Goal: Information Seeking & Learning: Learn about a topic

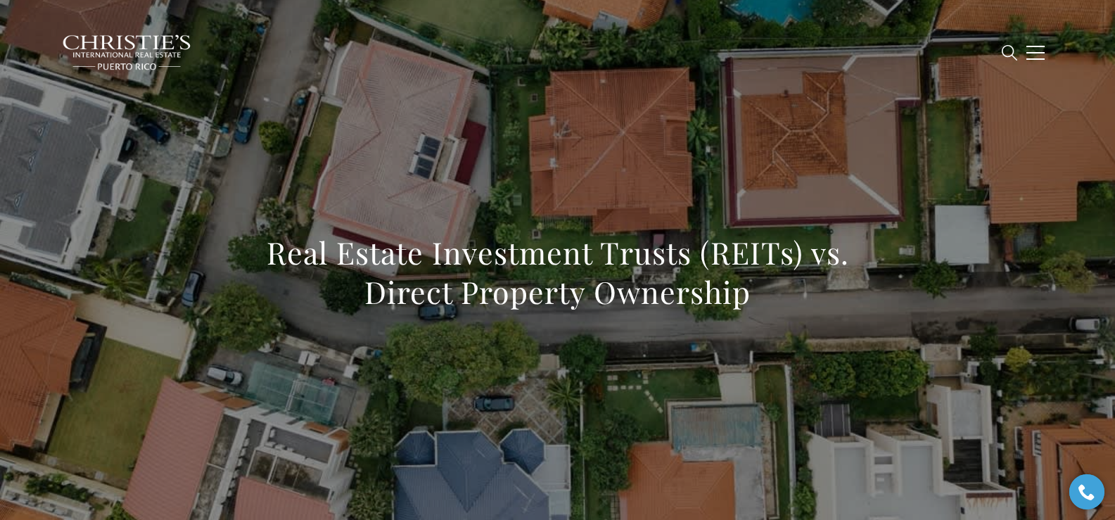
drag, startPoint x: 542, startPoint y: 169, endPoint x: 241, endPoint y: 259, distance: 313.7
click at [241, 259] on div "Real Estate Investment Trusts (REITs) vs. Direct Property Ownership" at bounding box center [557, 281] width 985 height 422
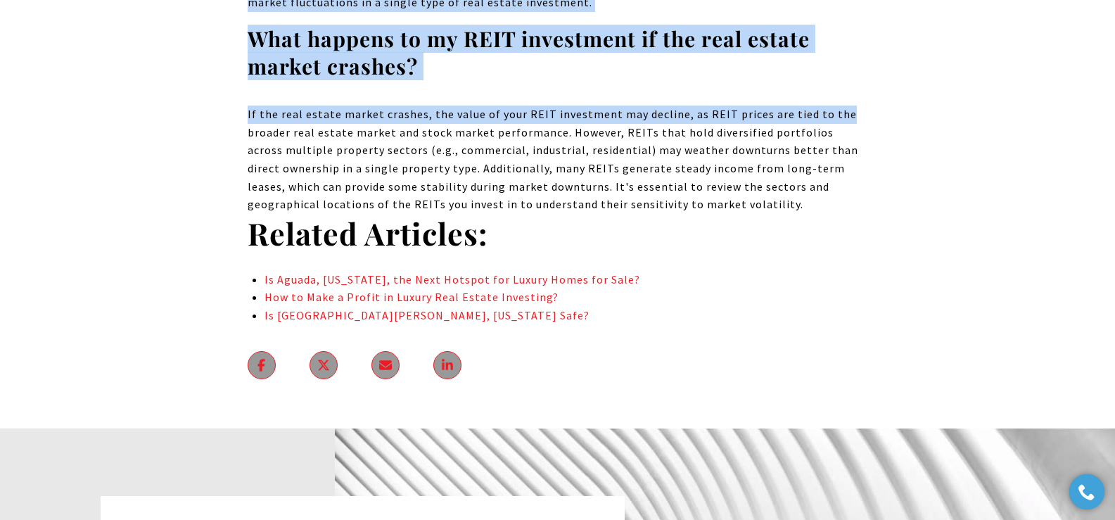
scroll to position [12332, 0]
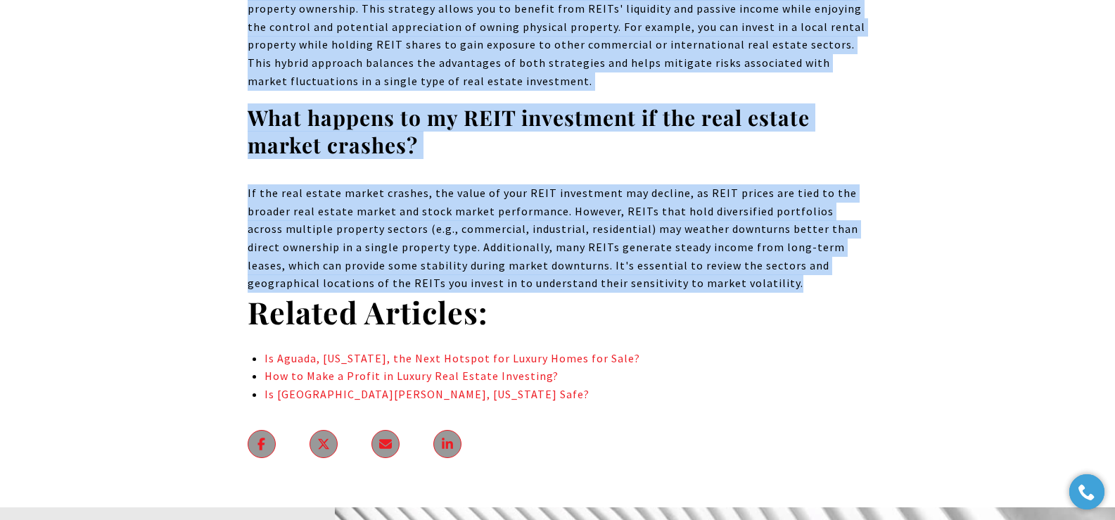
drag, startPoint x: 253, startPoint y: 260, endPoint x: 857, endPoint y: 179, distance: 609.9
copy body "Real Estate Investment Trusts (REITs) vs. Direct Property Ownership Investing i…"
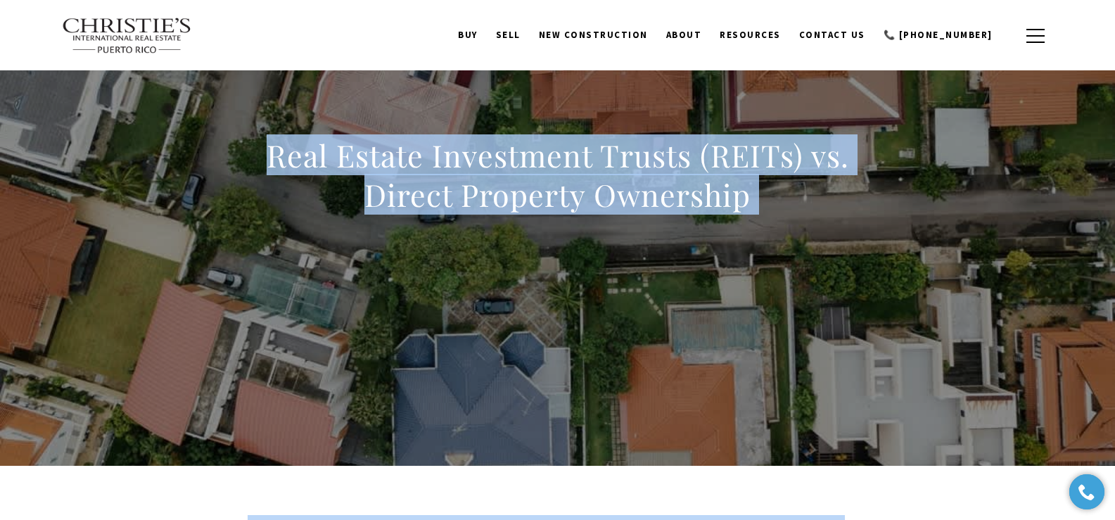
scroll to position [0, 0]
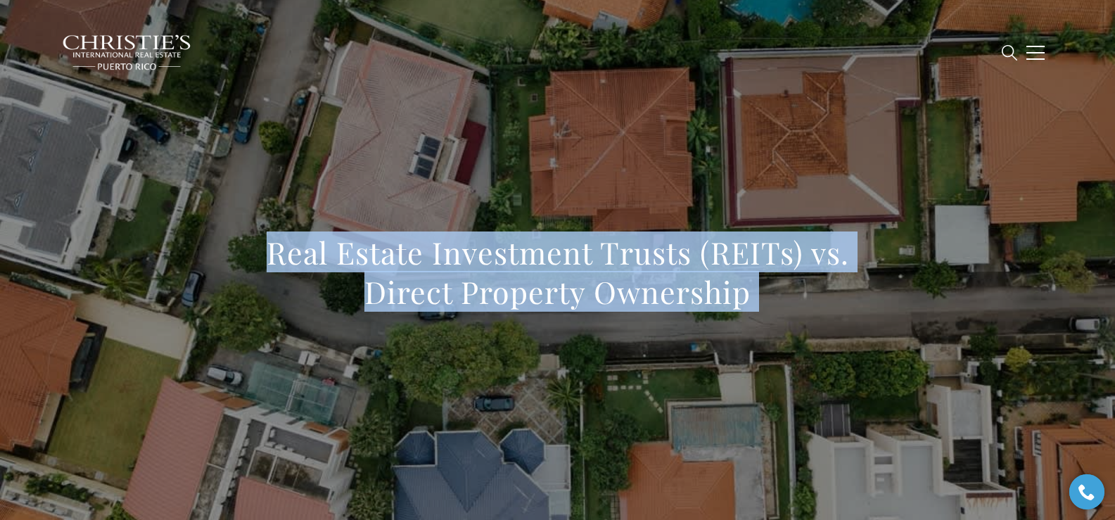
click at [429, 139] on div "Real Estate Investment Trusts (REITs) vs. Direct Property Ownership" at bounding box center [557, 281] width 985 height 422
drag, startPoint x: 322, startPoint y: 243, endPoint x: 761, endPoint y: 287, distance: 441.2
click at [724, 287] on h1 "Real Estate Investment Trusts (REITs) vs. Direct Property Ownership" at bounding box center [558, 272] width 621 height 79
copy h1 "Real Estate Investment Trusts (REITs) vs. Direct Property Ownership"
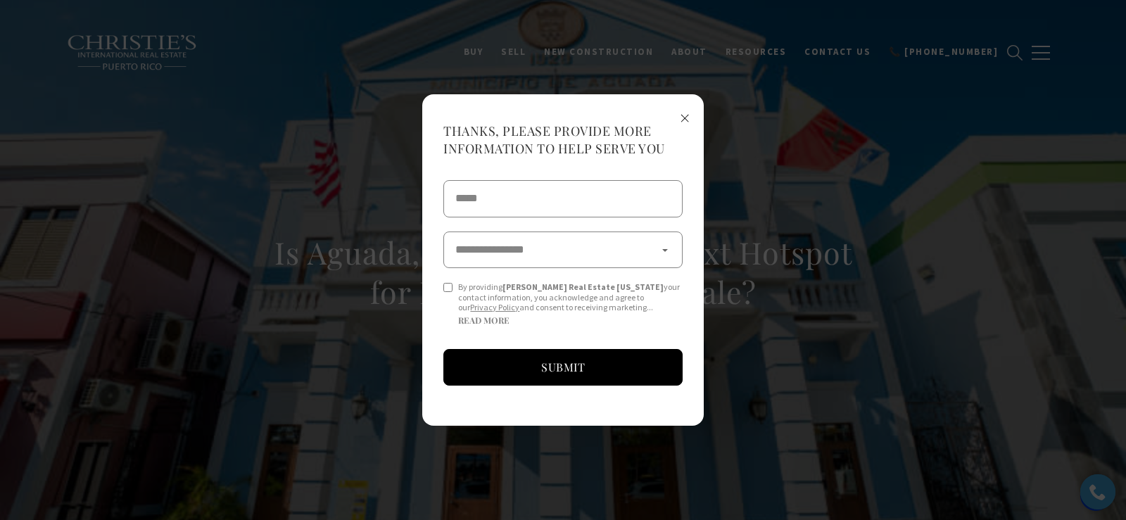
click at [681, 116] on span "×" at bounding box center [685, 117] width 10 height 26
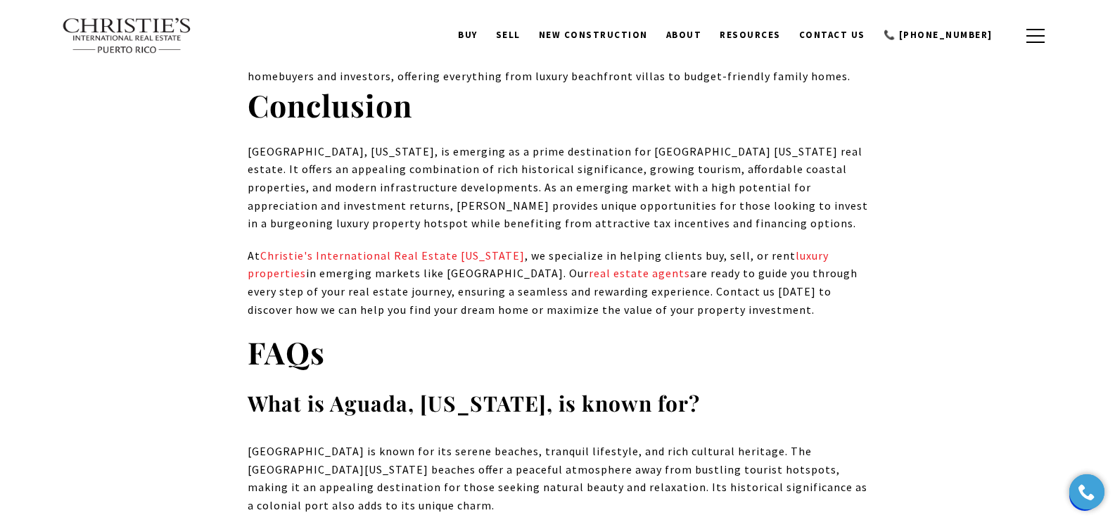
scroll to position [11845, 0]
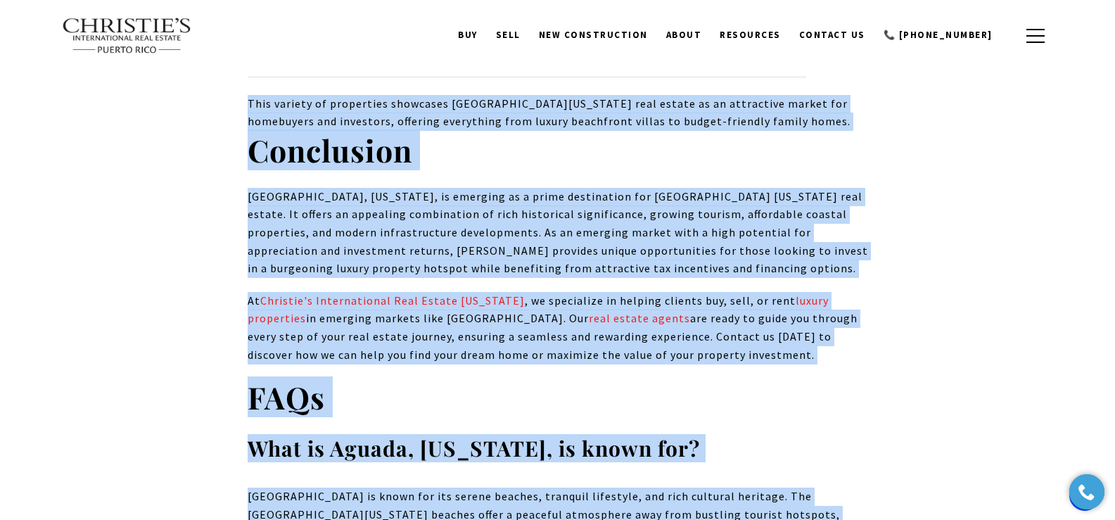
drag, startPoint x: 263, startPoint y: 253, endPoint x: 736, endPoint y: 441, distance: 508.8
copy body "Is Aguada, Puerto Rico, the Next Hotspot for Luxury Homes for Sale? Aguada, a c…"
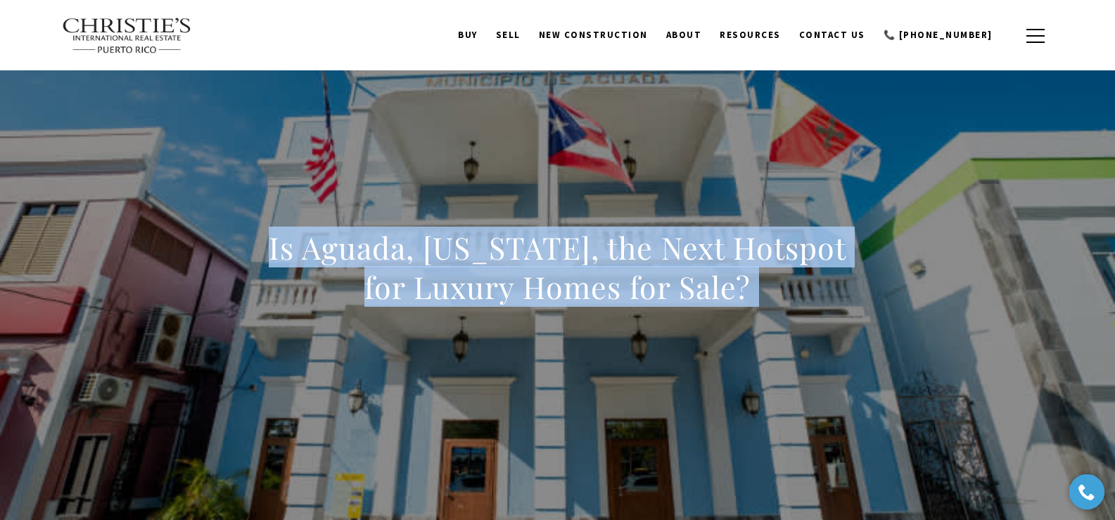
scroll to position [0, 0]
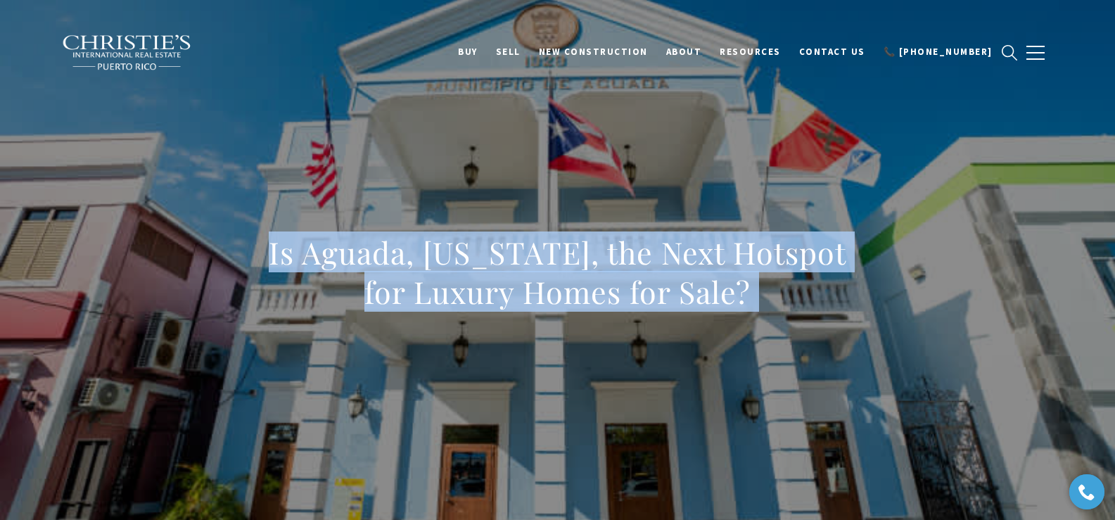
click at [293, 327] on div "Is Aguada, Puerto Rico, the Next Hotspot for Luxury Homes for Sale?" at bounding box center [558, 281] width 621 height 97
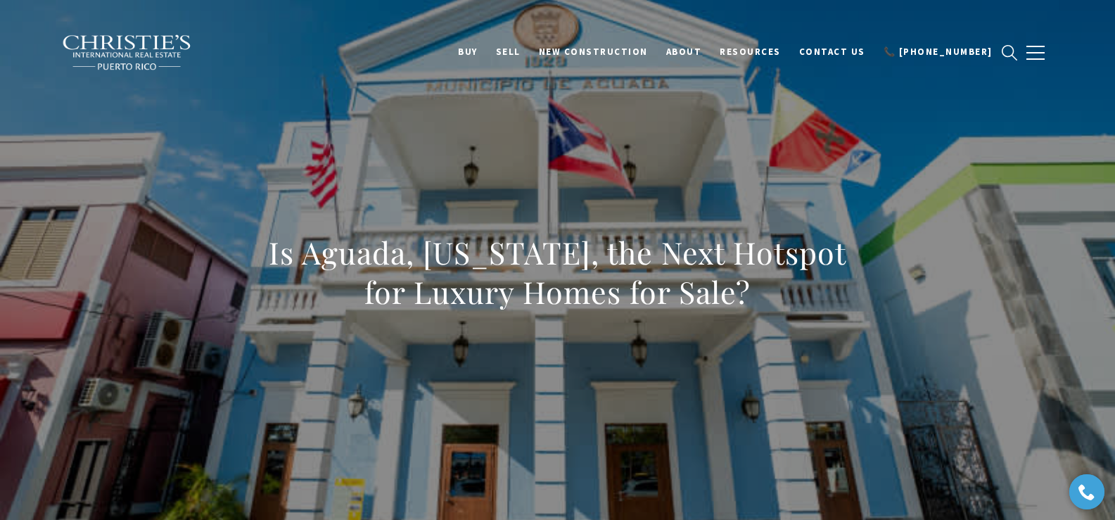
drag, startPoint x: 267, startPoint y: 260, endPoint x: 797, endPoint y: 284, distance: 529.7
click at [724, 284] on h1 "Is Aguada, Puerto Rico, the Next Hotspot for Luxury Homes for Sale?" at bounding box center [558, 272] width 621 height 79
click at [724, 297] on h1 "Is Aguada, Puerto Rico, the Next Hotspot for Luxury Homes for Sale?" at bounding box center [558, 272] width 621 height 79
click at [270, 266] on h1 "Is Aguada, Puerto Rico, the Next Hotspot for Luxury Homes for Sale?" at bounding box center [558, 272] width 621 height 79
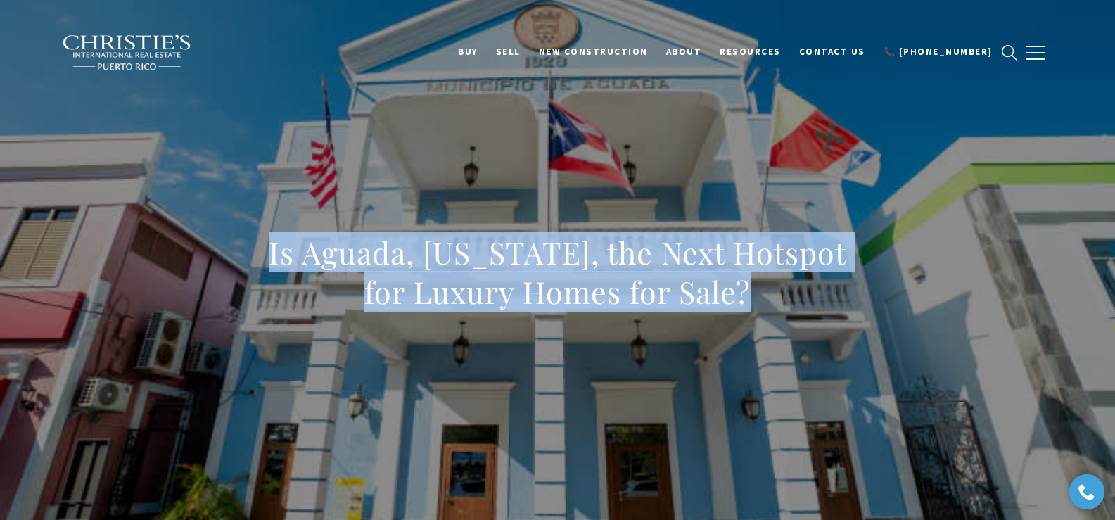
copy h1 "Is Aguada, Puerto Rico, the Next Hotspot for Luxury Homes for Sale"
drag, startPoint x: 270, startPoint y: 264, endPoint x: 733, endPoint y: 296, distance: 464.1
click at [724, 296] on h1 "Is Aguada, Puerto Rico, the Next Hotspot for Luxury Homes for Sale?" at bounding box center [558, 272] width 621 height 79
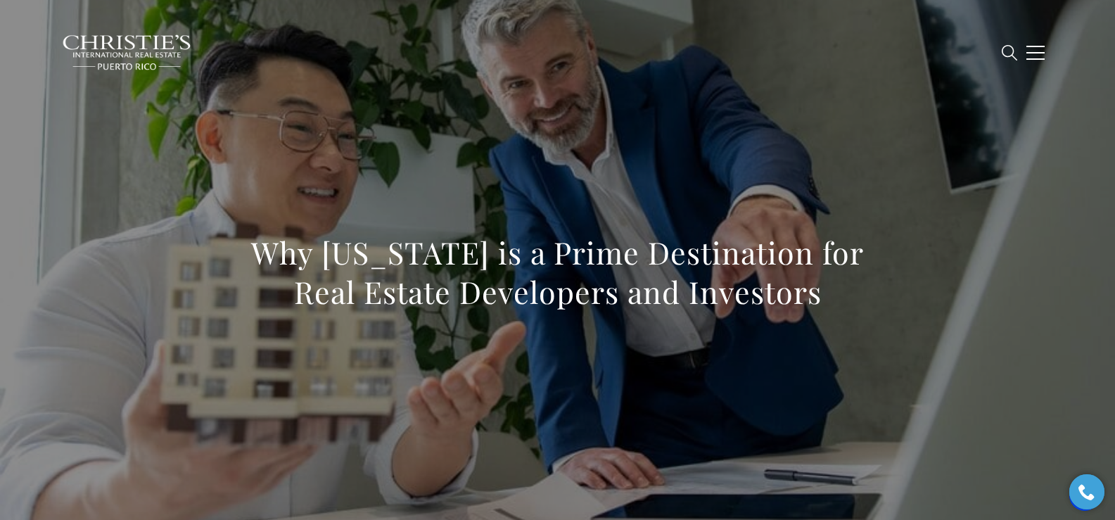
drag, startPoint x: 251, startPoint y: 255, endPoint x: 882, endPoint y: 320, distance: 633.9
click at [621, 241] on h1 "Why Puerto Rico is a Prime Destination for Real Estate Developers and Investors" at bounding box center [558, 272] width 621 height 79
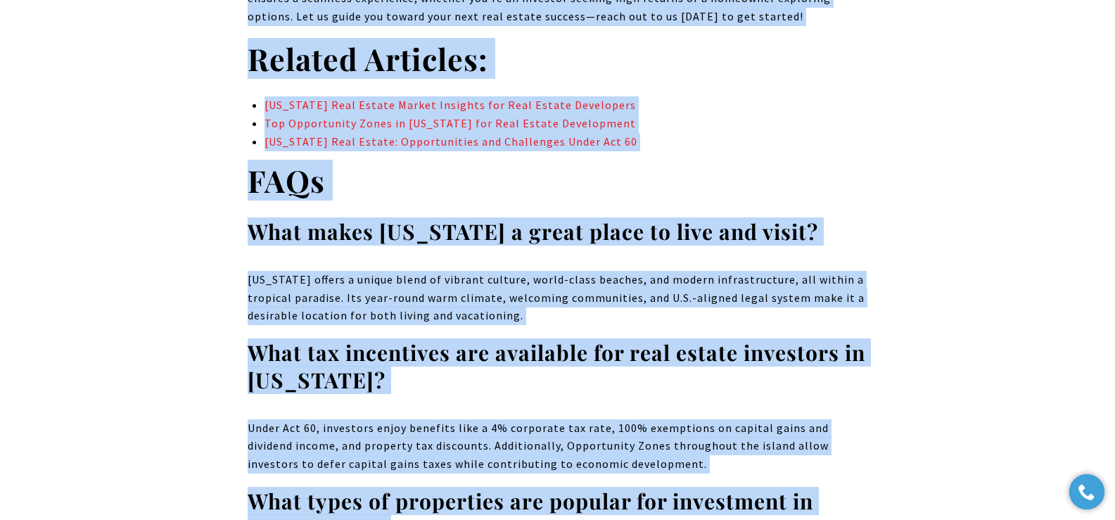
scroll to position [9785, 0]
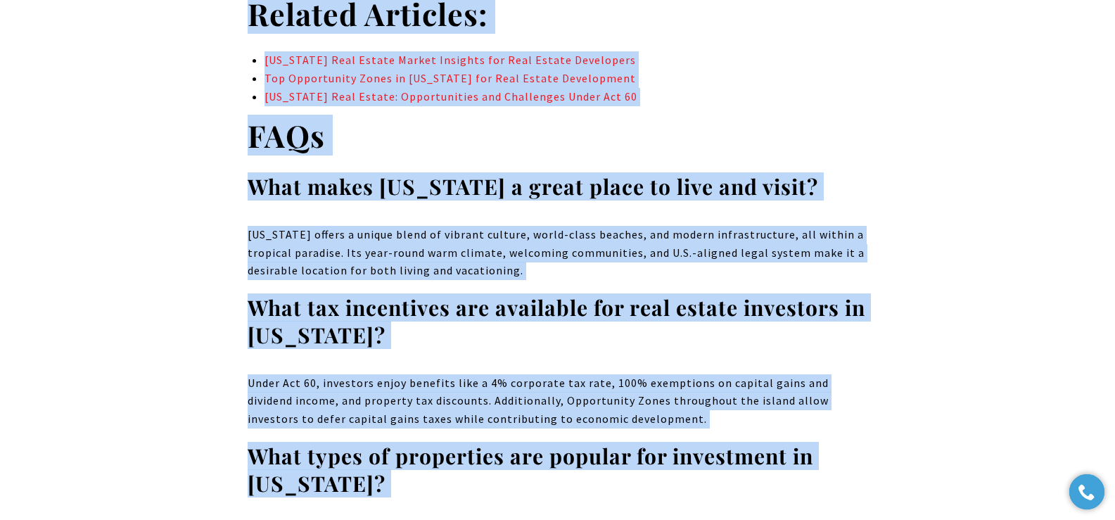
drag, startPoint x: 249, startPoint y: 259, endPoint x: 890, endPoint y: 460, distance: 671.9
copy body "Why Puerto Rico is a Prime Destination for Real Estate Developers and Investors…"
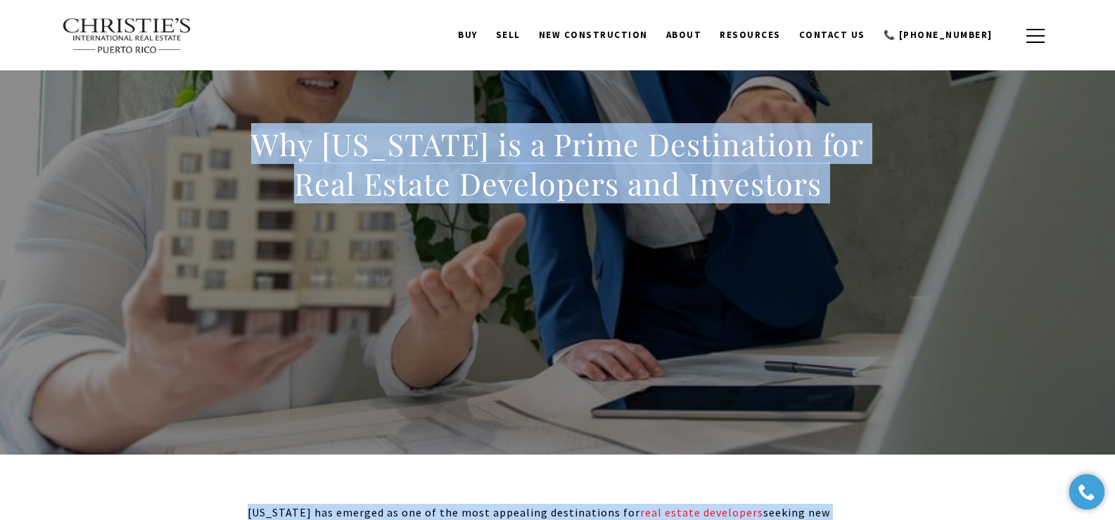
scroll to position [0, 0]
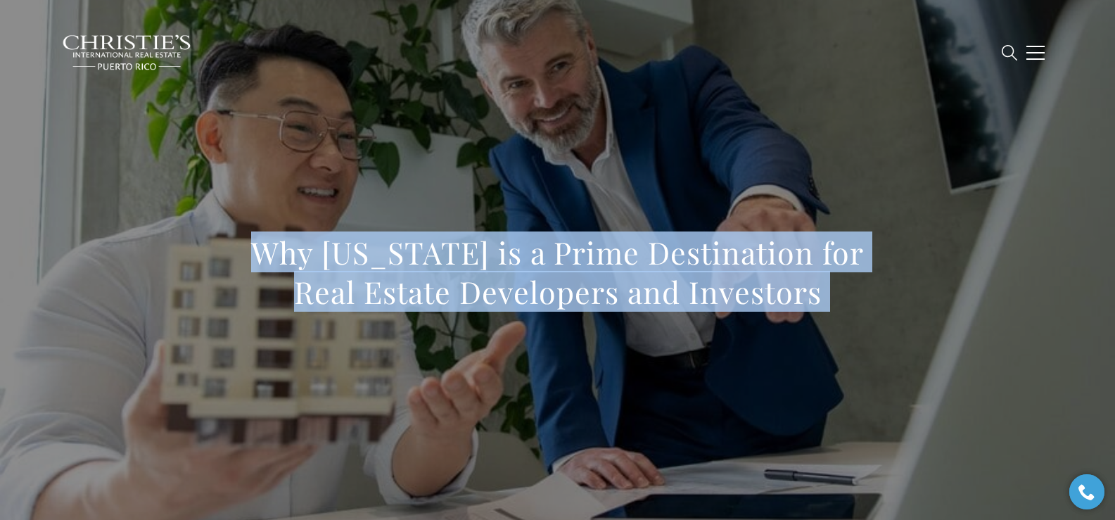
click at [207, 274] on div "Why Puerto Rico is a Prime Destination for Real Estate Developers and Investors" at bounding box center [557, 281] width 985 height 422
click at [269, 260] on h1 "Why Puerto Rico is a Prime Destination for Real Estate Developers and Investors" at bounding box center [558, 272] width 621 height 79
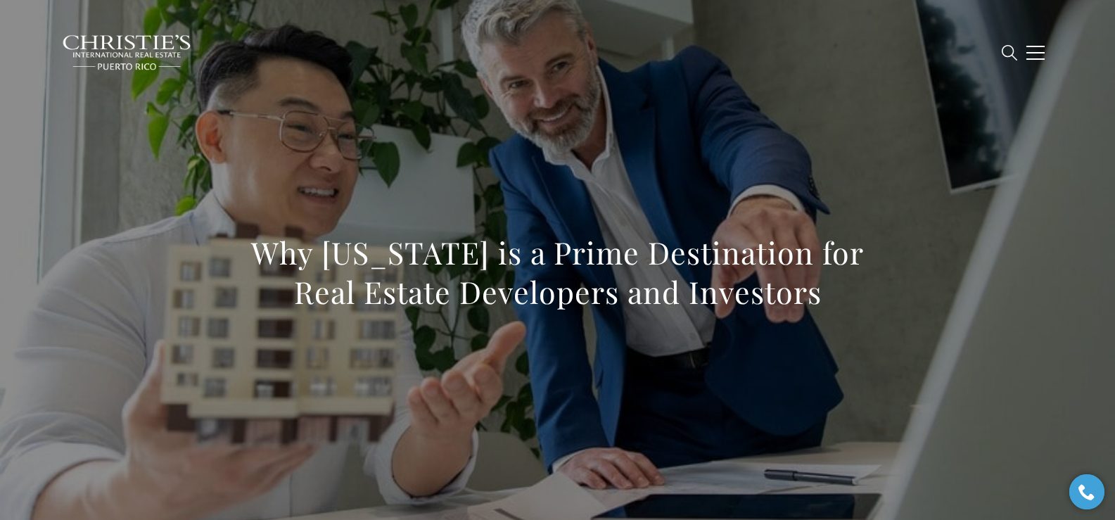
drag, startPoint x: 252, startPoint y: 250, endPoint x: 843, endPoint y: 296, distance: 592.8
click at [724, 296] on h1 "Why Puerto Rico is a Prime Destination for Real Estate Developers and Investors" at bounding box center [558, 272] width 621 height 79
copy h1 "Why Puerto Rico is a Prime Destination for Real Estate Developers and Investors"
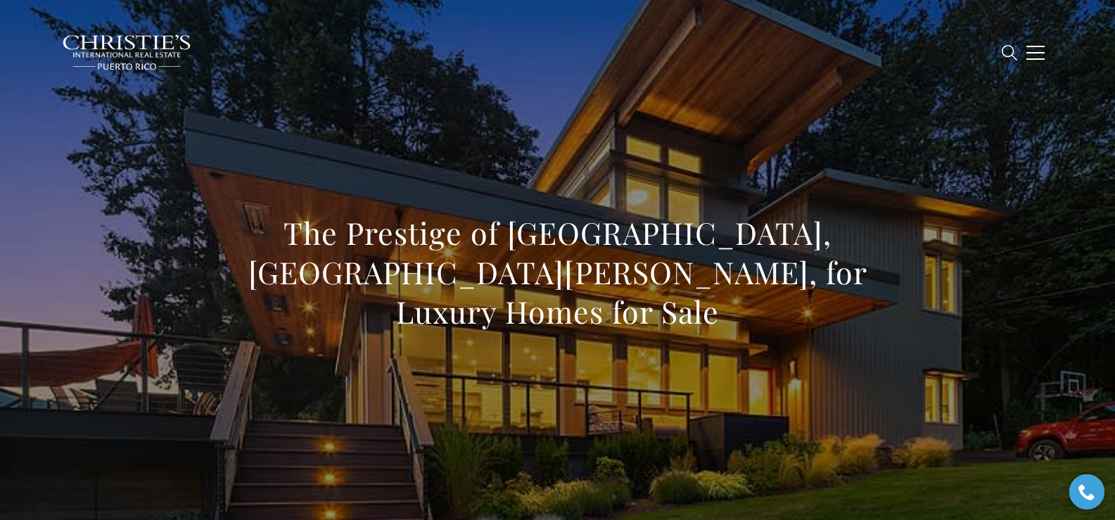
click at [500, 170] on div "The Prestige of Ocean Park, San Juan, for Luxury Homes for Sale" at bounding box center [557, 281] width 985 height 422
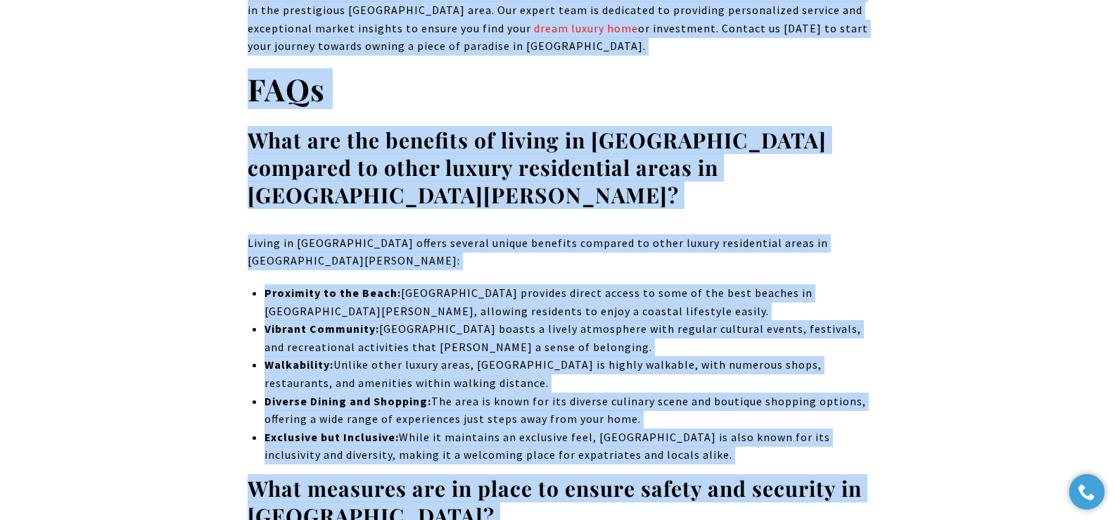
scroll to position [10065, 0]
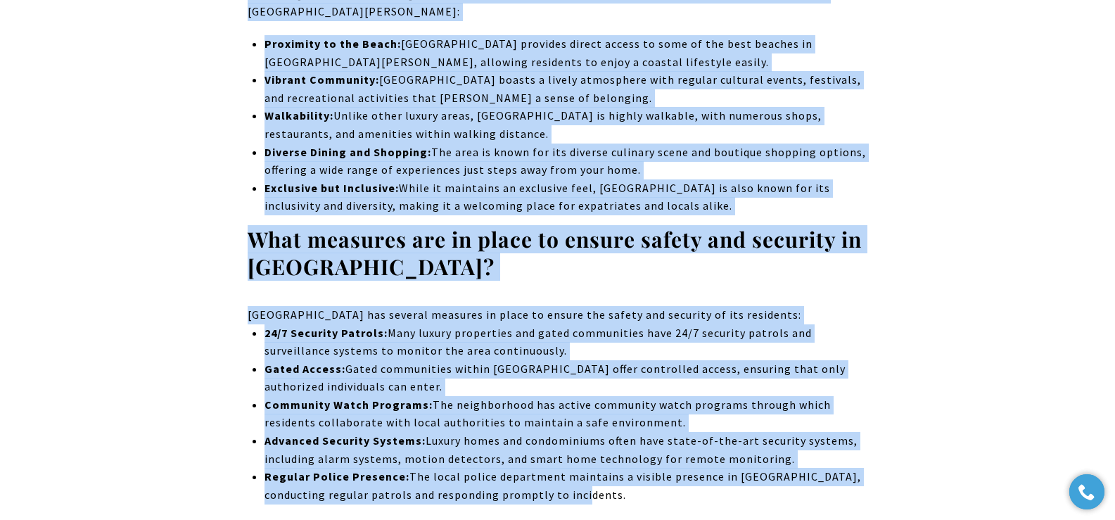
drag, startPoint x: 252, startPoint y: 247, endPoint x: 721, endPoint y: 172, distance: 475.2
copy body "The Prestige of Ocean Park, San Juan, for Luxury Homes for Sale Did you know Oc…"
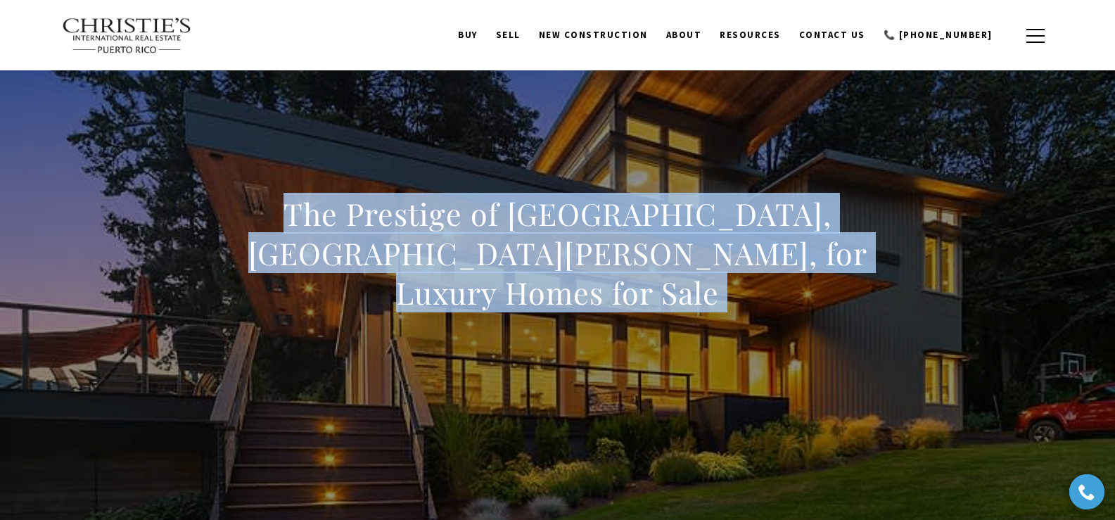
scroll to position [0, 0]
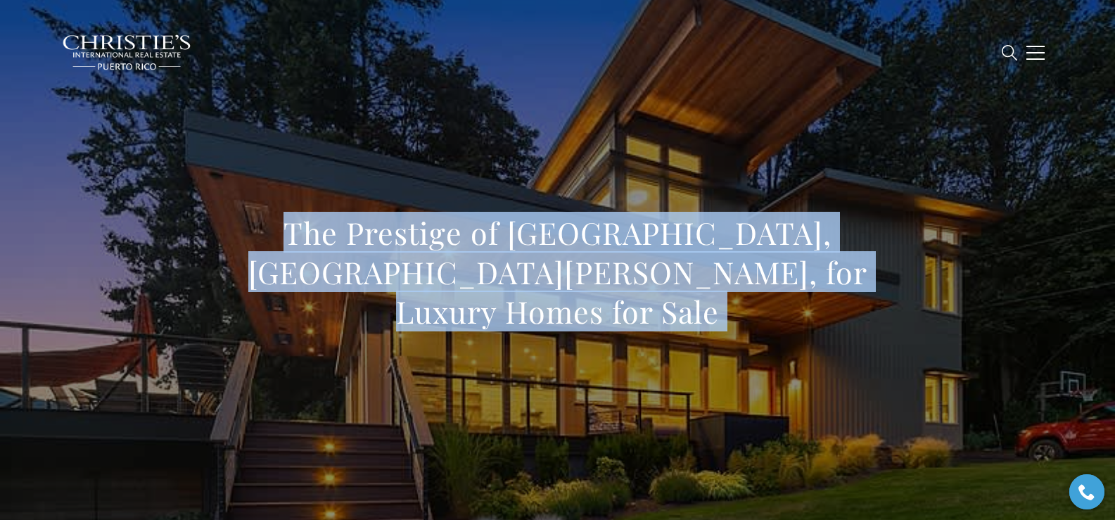
click at [299, 310] on h1 "The Prestige of Ocean Park, San Juan, for Luxury Homes for Sale" at bounding box center [558, 272] width 621 height 118
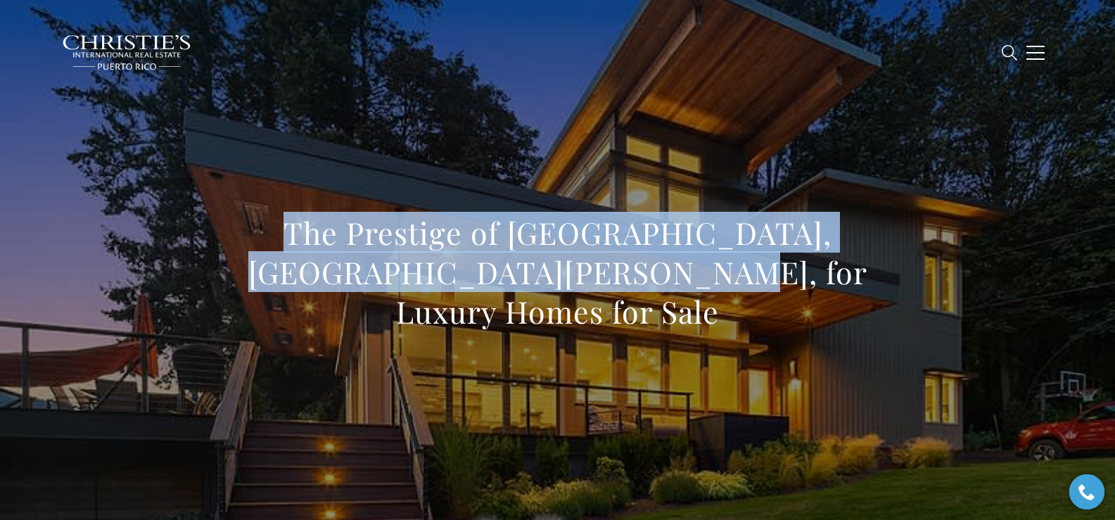
drag, startPoint x: 255, startPoint y: 249, endPoint x: 862, endPoint y: 321, distance: 611.5
click at [724, 321] on div "The Prestige of Ocean Park, San Juan, for Luxury Homes for Sale" at bounding box center [558, 281] width 621 height 137
copy h1 "The Prestige of Ocean Park, San Juan, for Luxury Homes for Sale"
click at [482, 127] on div "The Prestige of Ocean Park, San Juan, for Luxury Homes for Sale" at bounding box center [557, 281] width 985 height 422
drag, startPoint x: 248, startPoint y: 260, endPoint x: 752, endPoint y: 294, distance: 505.0
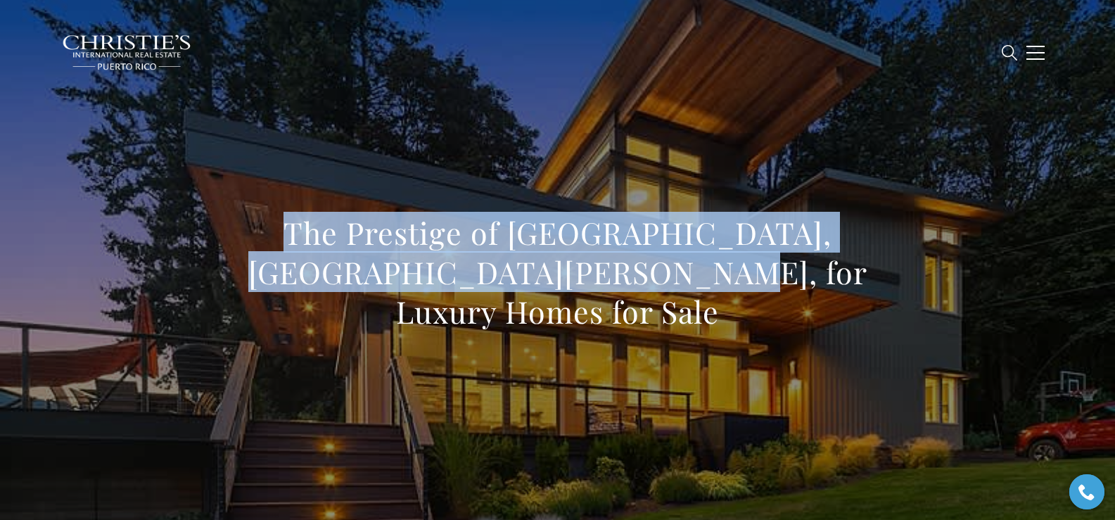
click at [724, 294] on h1 "The Prestige of Ocean Park, San Juan, for Luxury Homes for Sale" at bounding box center [558, 272] width 621 height 118
copy h1 "The Prestige of Ocean Park, San Juan, for Luxury Homes for Sale"
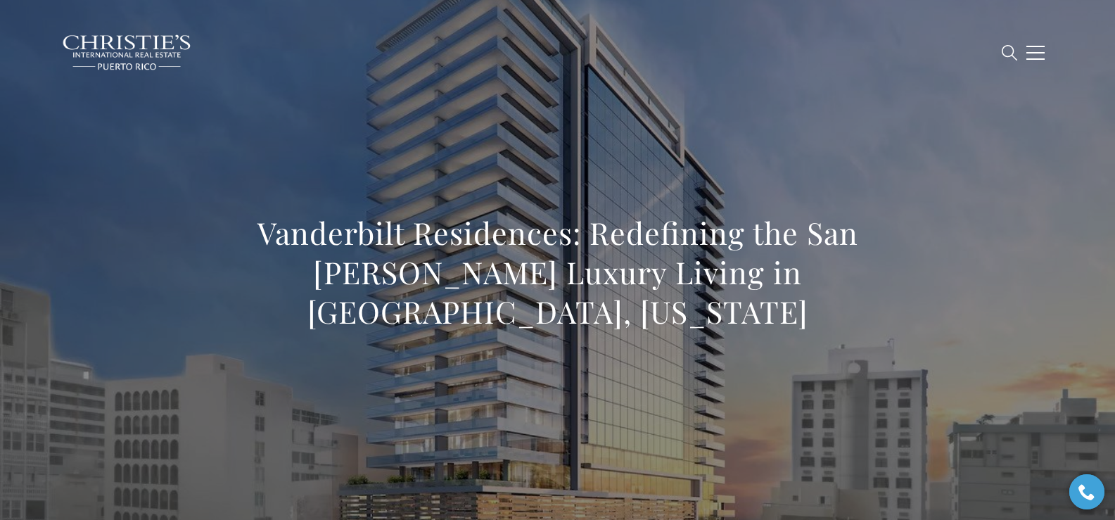
click at [257, 233] on h1 "Vanderbilt Residences: Redefining the San [PERSON_NAME] Luxury Living in [GEOGR…" at bounding box center [558, 272] width 621 height 118
click at [258, 233] on h1 "Vanderbilt Residences: Redefining the San [PERSON_NAME] Luxury Living in [GEOGR…" at bounding box center [558, 272] width 621 height 118
drag, startPoint x: 357, startPoint y: 185, endPoint x: 296, endPoint y: 148, distance: 70.7
click at [296, 148] on div "Vanderbilt Residences: Redefining the San [PERSON_NAME] Luxury Living in [GEOGR…" at bounding box center [557, 281] width 985 height 422
click at [319, 179] on div "Vanderbilt Residences: Redefining the San [PERSON_NAME] Luxury Living in [GEOGR…" at bounding box center [557, 281] width 985 height 422
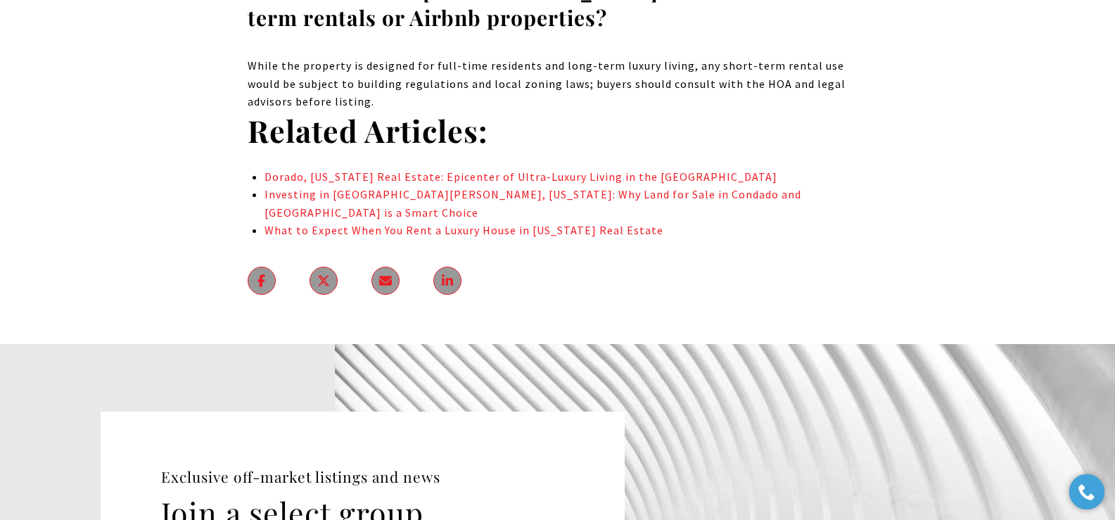
scroll to position [7027, 0]
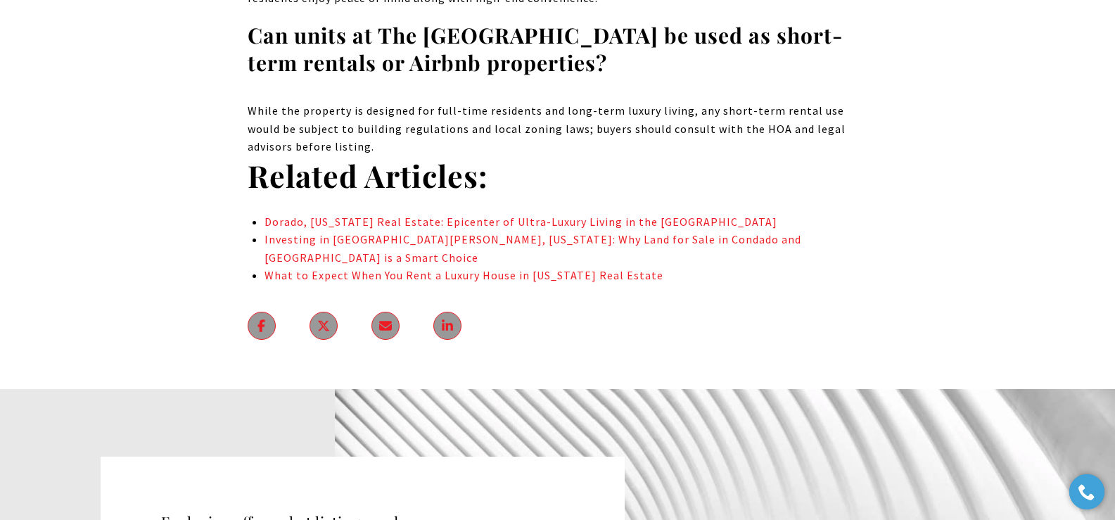
drag, startPoint x: 218, startPoint y: 227, endPoint x: 797, endPoint y: 165, distance: 582.4
copy body "Loremipsum Dolorsitam: Consectetu adi Eli Sedd Eiusmo Tempor in Utlabor, Etdolo…"
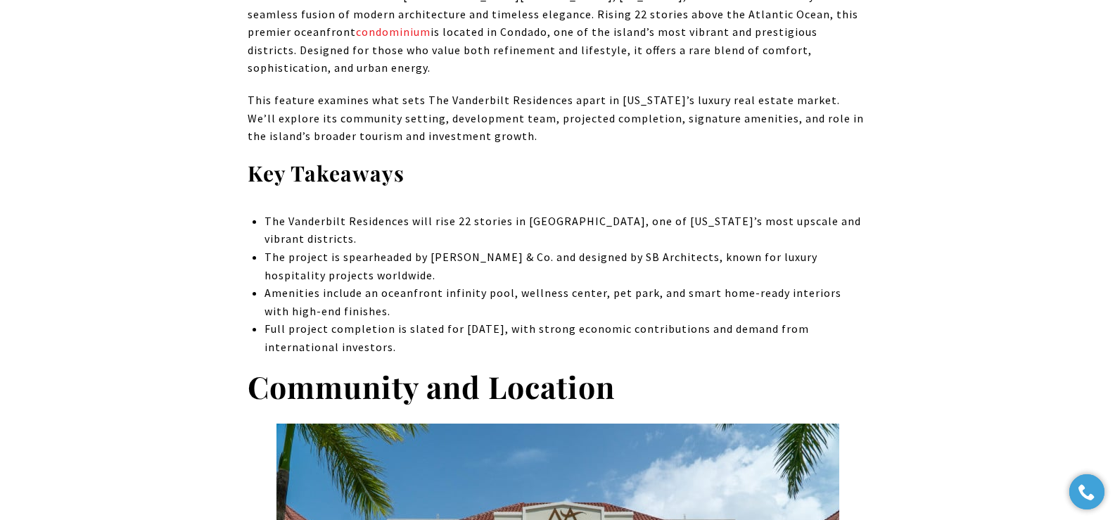
scroll to position [0, 0]
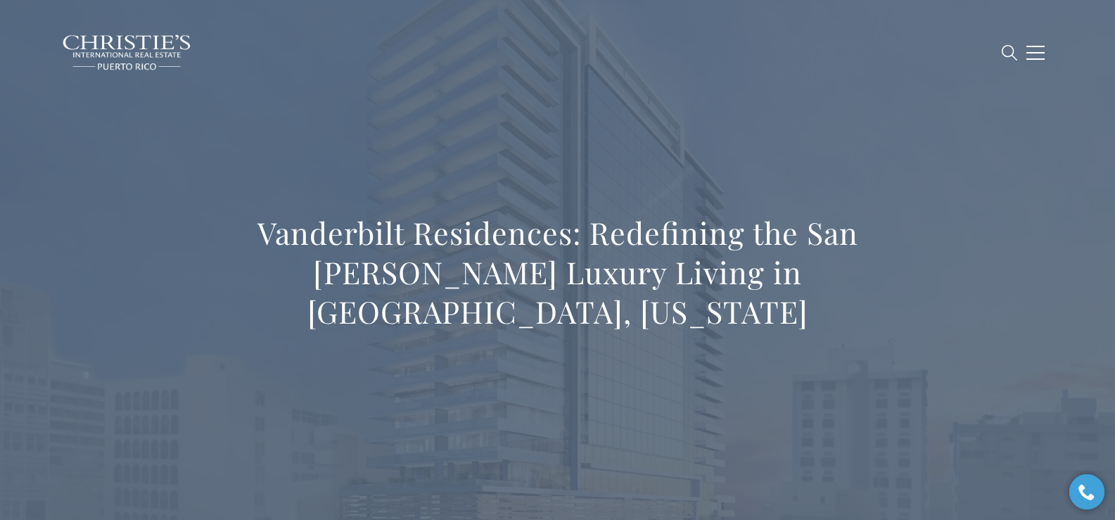
click at [300, 139] on div "Vanderbilt Residences: Redefining the San [PERSON_NAME] Luxury Living in [GEOGR…" at bounding box center [557, 281] width 985 height 422
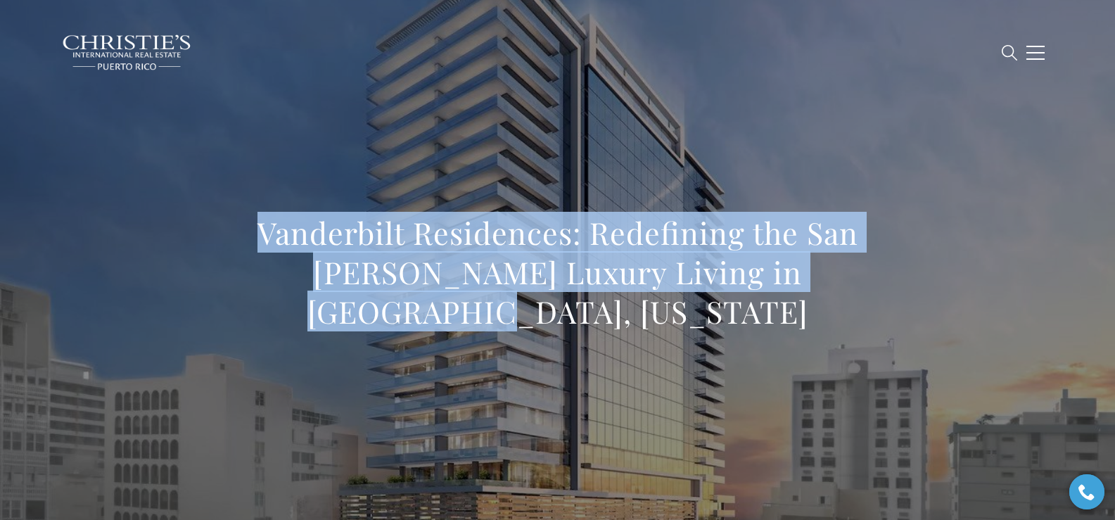
drag, startPoint x: 256, startPoint y: 233, endPoint x: 620, endPoint y: 317, distance: 373.5
click at [620, 317] on h1 "Vanderbilt Residences: Redefining the San [PERSON_NAME] Luxury Living in [GEOGR…" at bounding box center [558, 272] width 621 height 118
copy h1 "Vanderbilt Residences: Redefining the San [PERSON_NAME] Luxury Living in [GEOGR…"
